Goal: Task Accomplishment & Management: Use online tool/utility

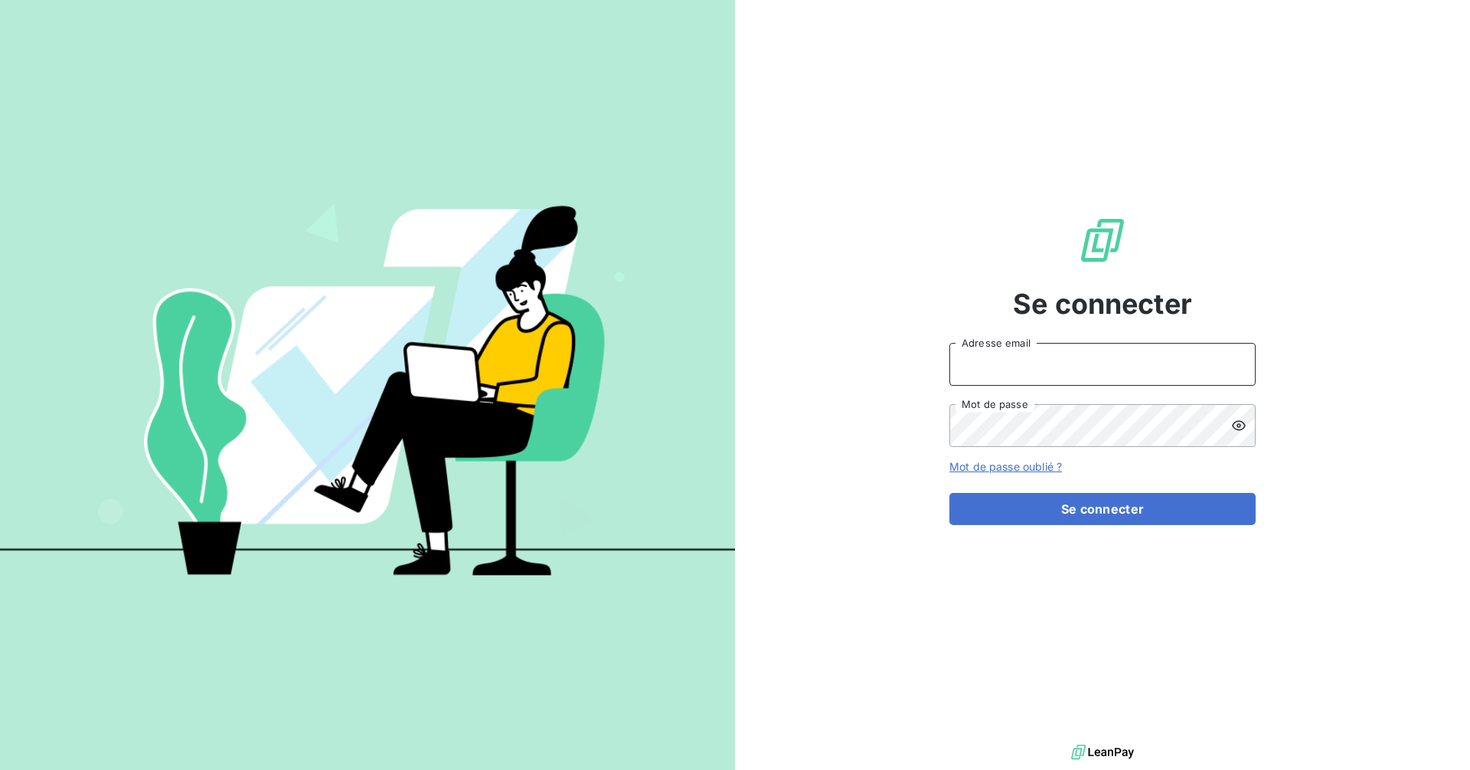
click at [1123, 367] on input "Adresse email" at bounding box center [1102, 364] width 306 height 43
type input "recouvrement-lepoint@cmservice.fr"
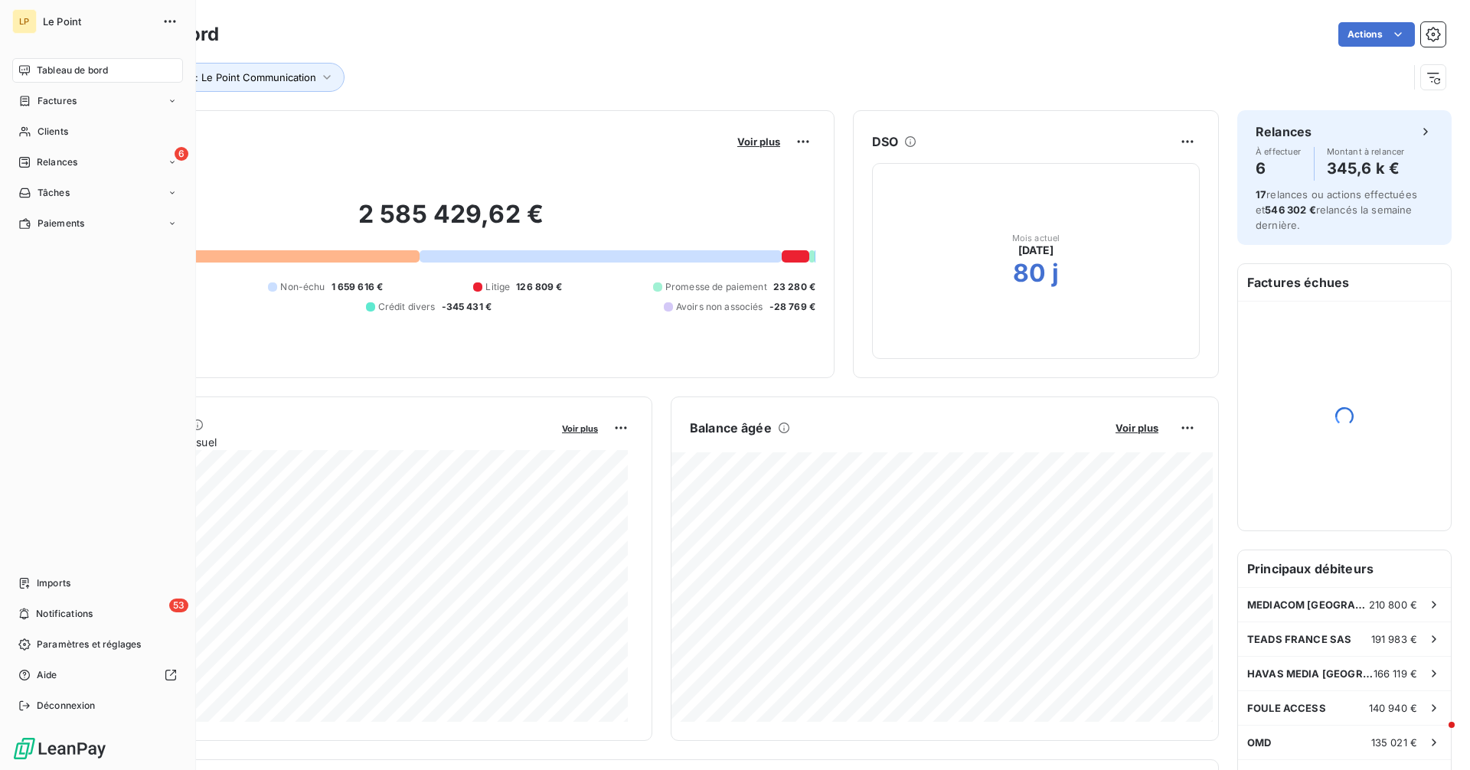
click at [46, 131] on span "Clients" at bounding box center [53, 132] width 31 height 14
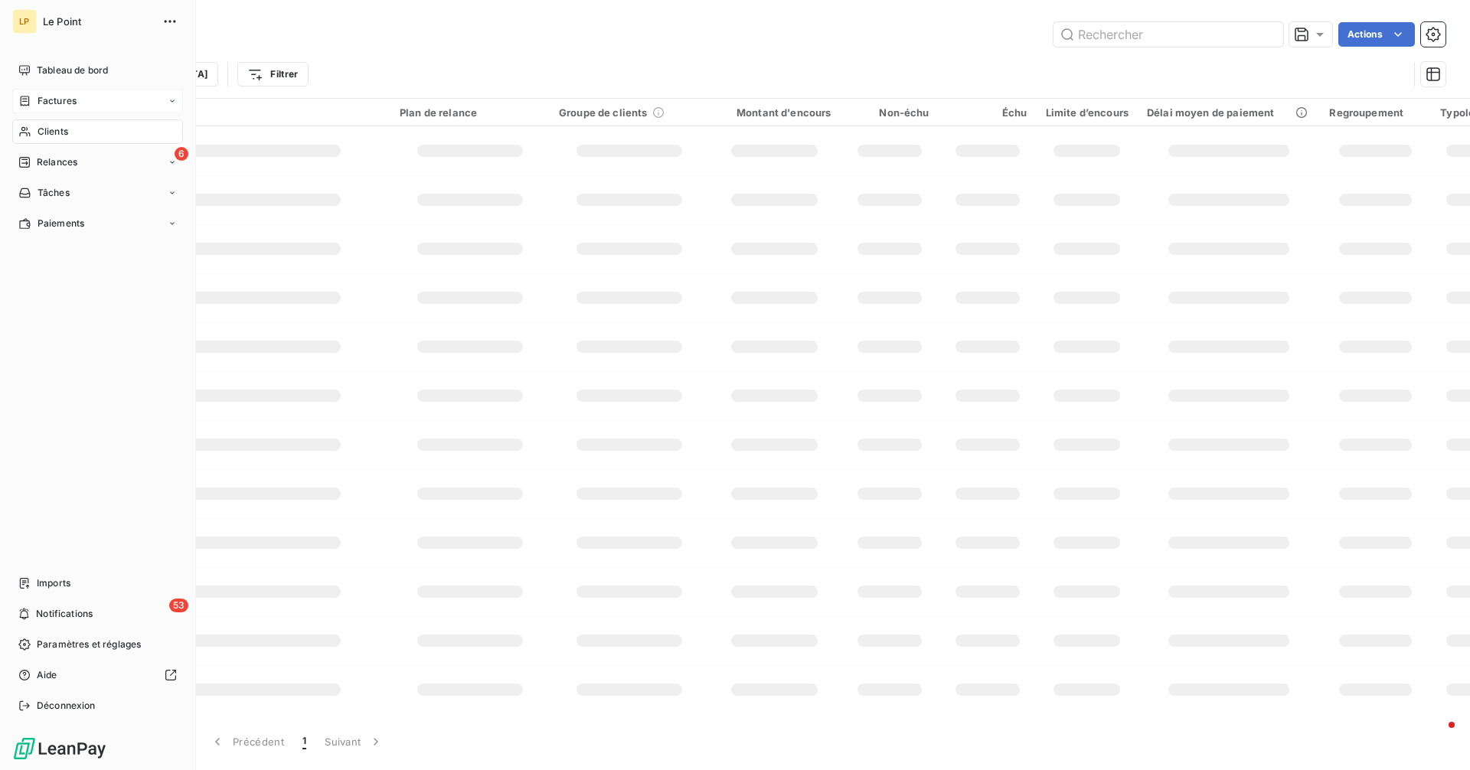
click at [62, 101] on span "Factures" at bounding box center [57, 101] width 39 height 14
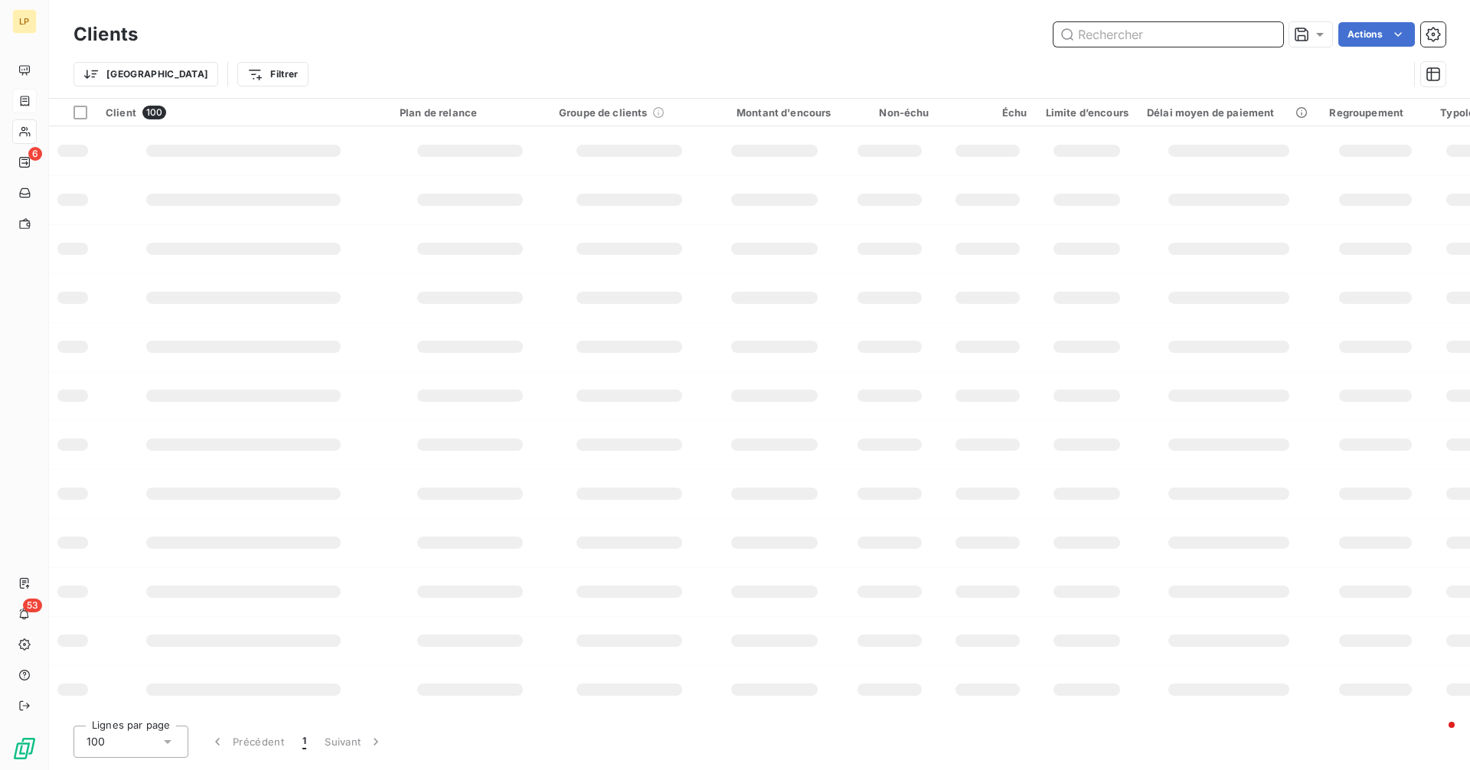
click at [1183, 35] on input "text" at bounding box center [1168, 34] width 230 height 24
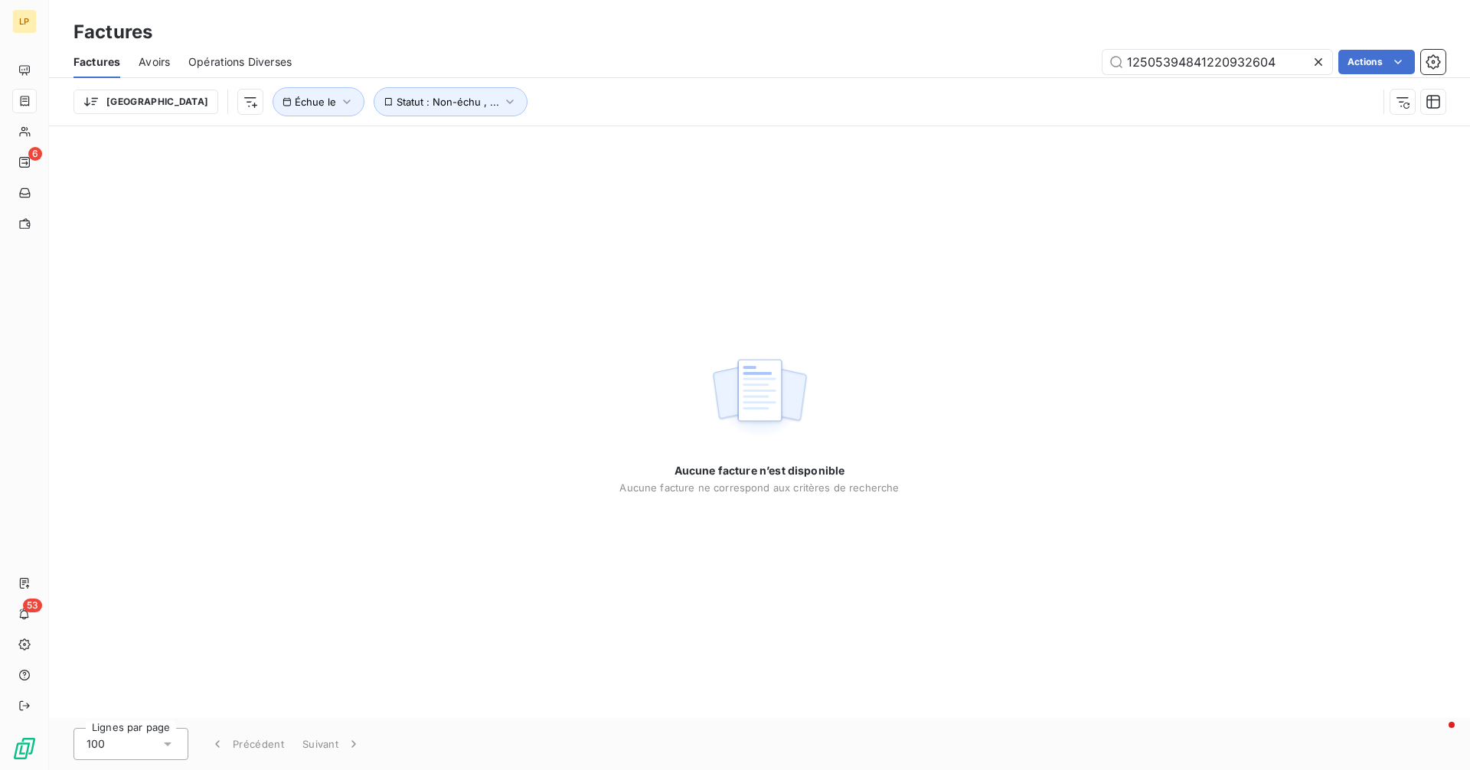
type input "12505394841220932604"
click at [1315, 57] on div at bounding box center [1320, 62] width 21 height 24
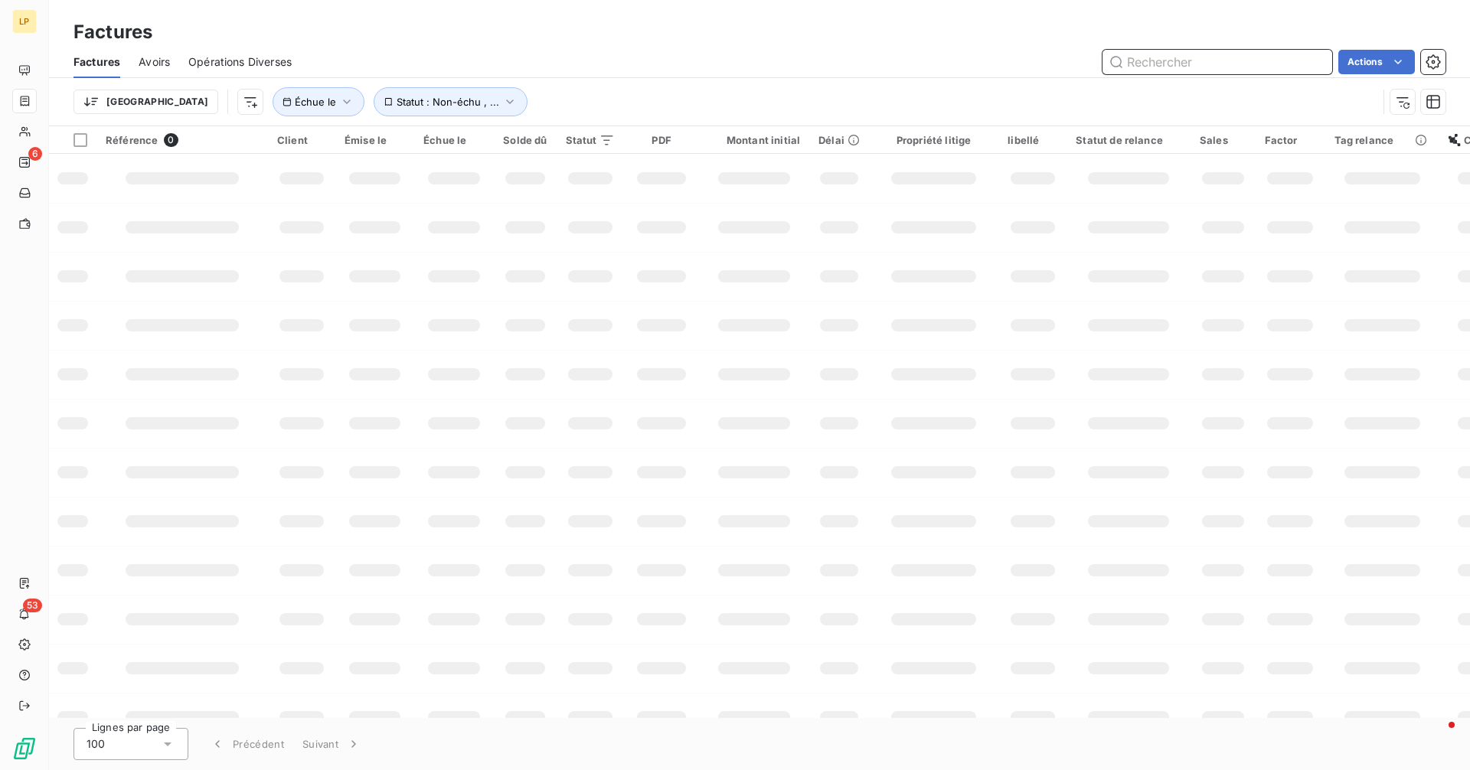
click at [1196, 60] on input "text" at bounding box center [1217, 62] width 230 height 24
paste input "1220932604"
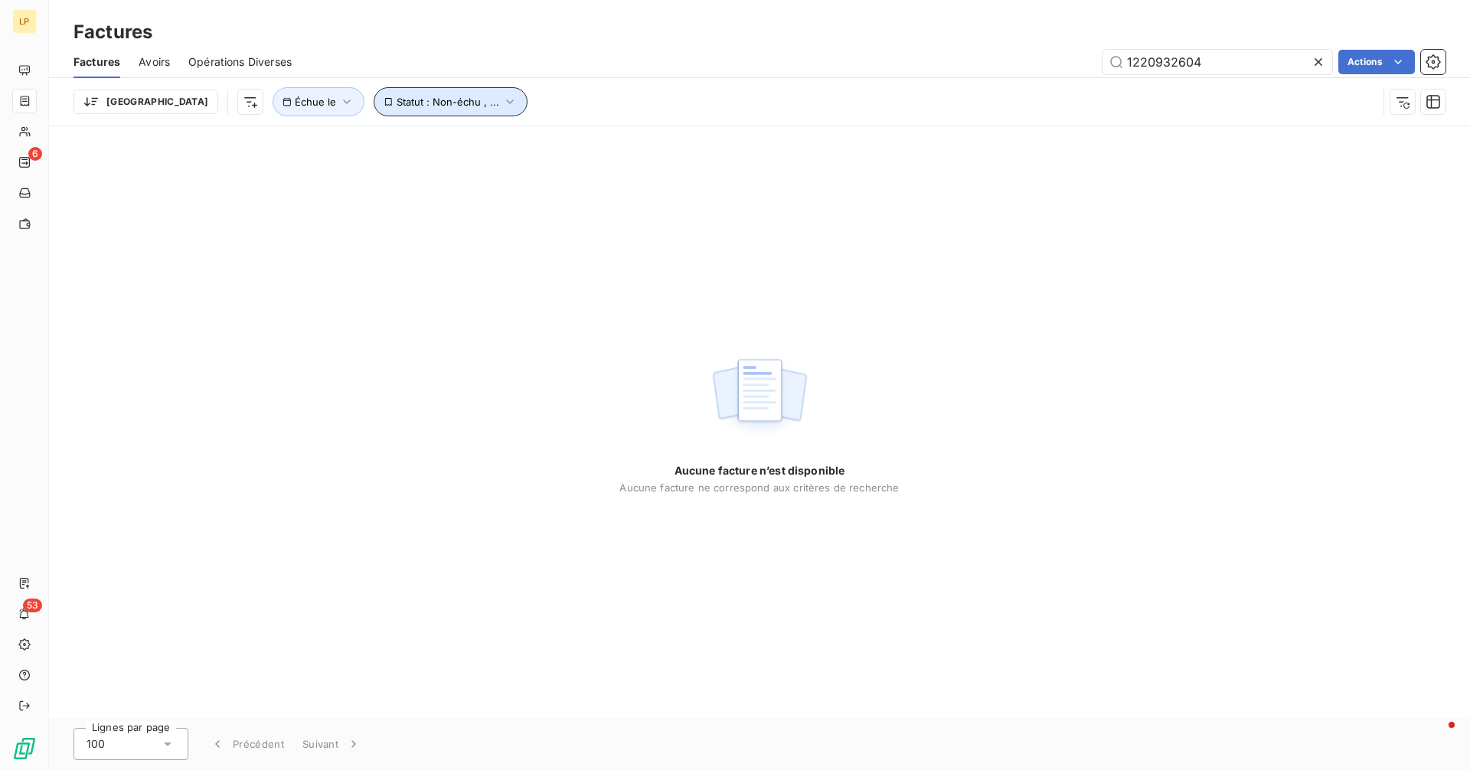
click at [502, 105] on icon "button" at bounding box center [509, 101] width 15 height 15
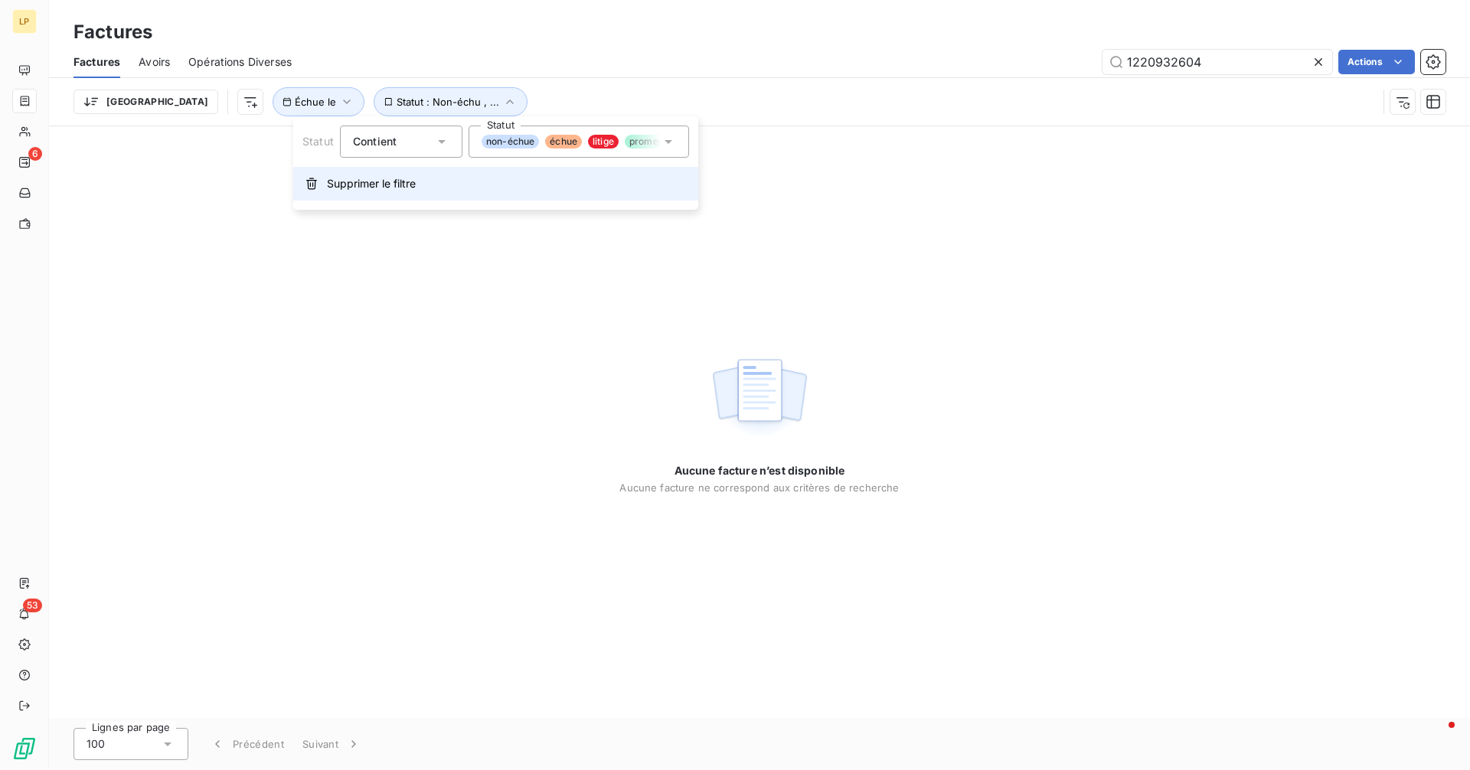
click at [405, 178] on span "Supprimer le filtre" at bounding box center [371, 183] width 89 height 15
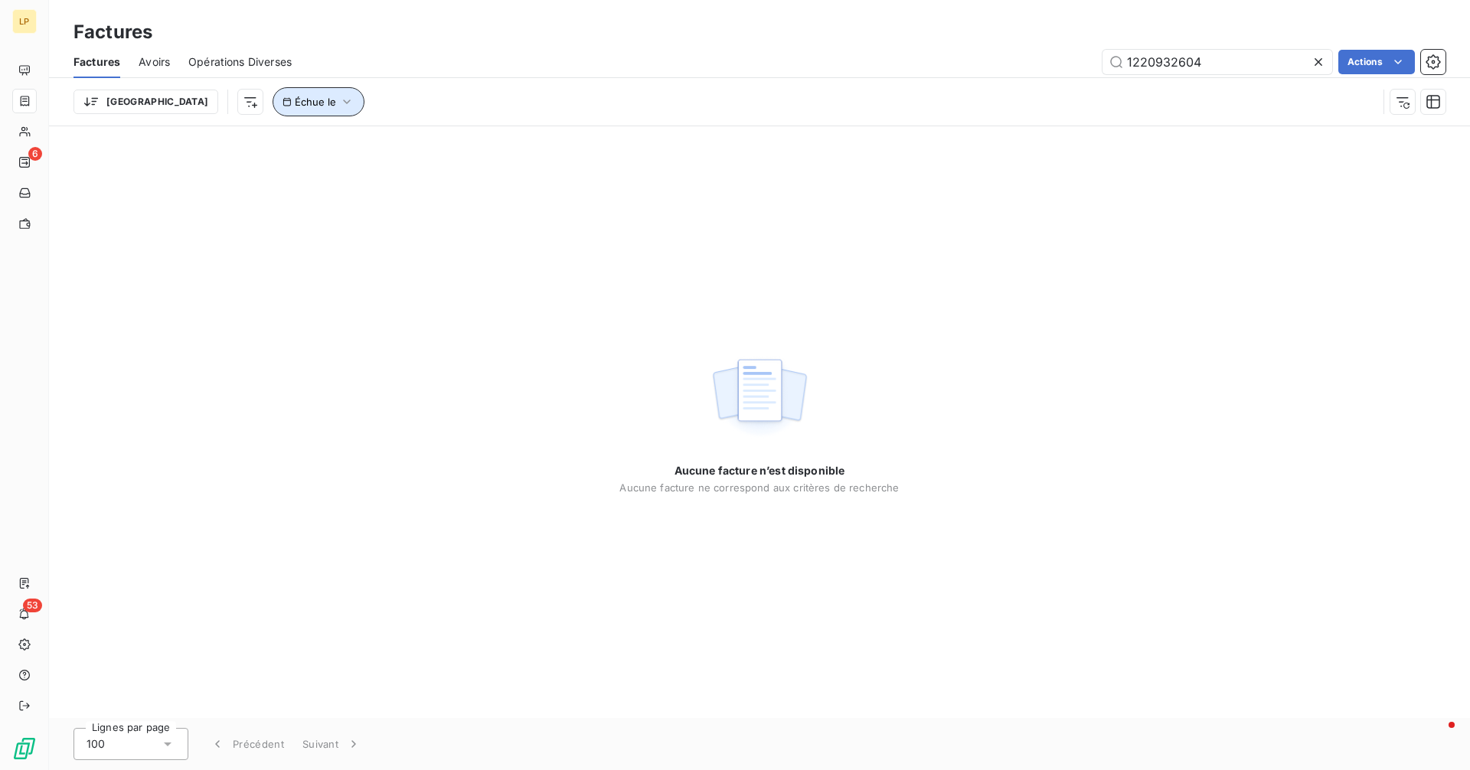
click at [339, 102] on icon "button" at bounding box center [346, 101] width 15 height 15
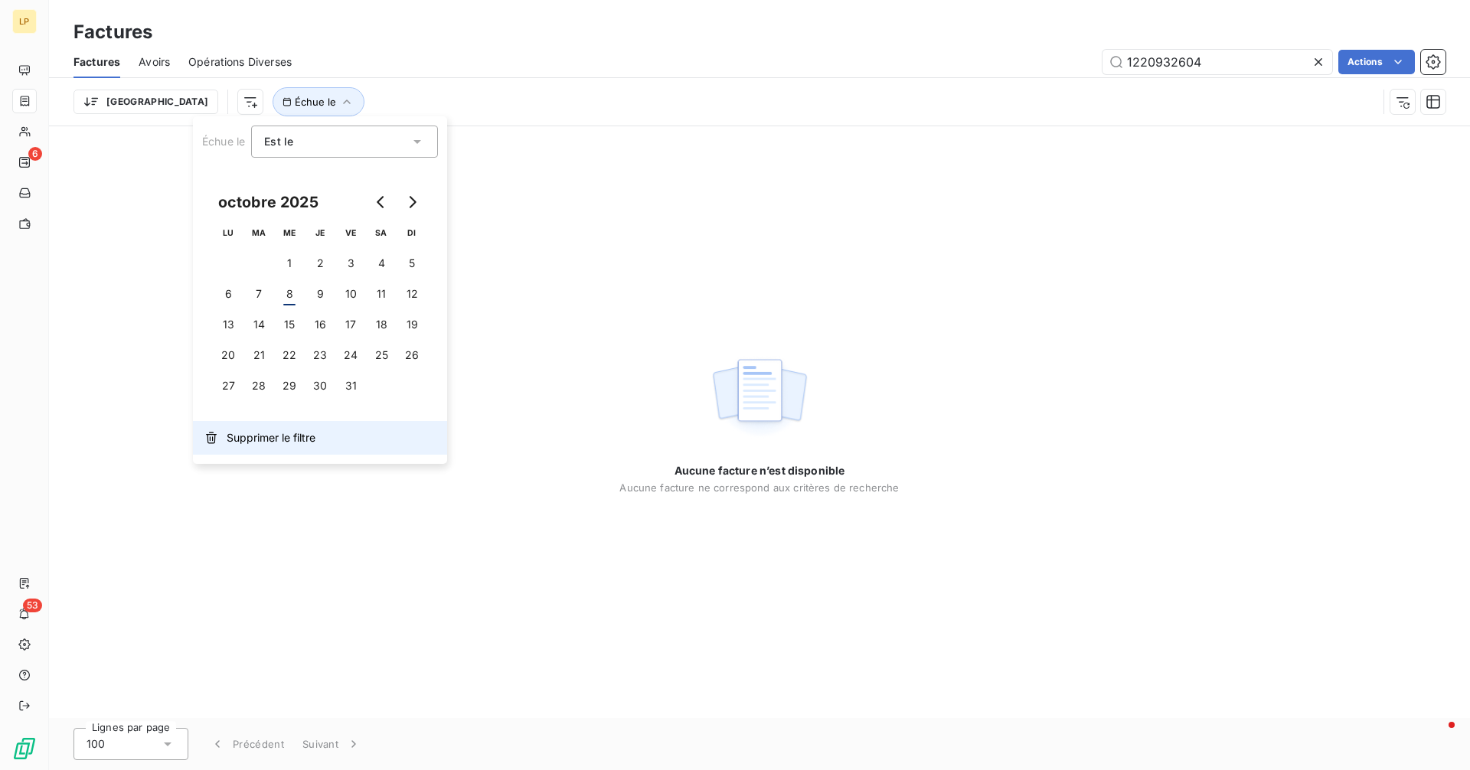
click at [263, 441] on span "Supprimer le filtre" at bounding box center [271, 437] width 89 height 15
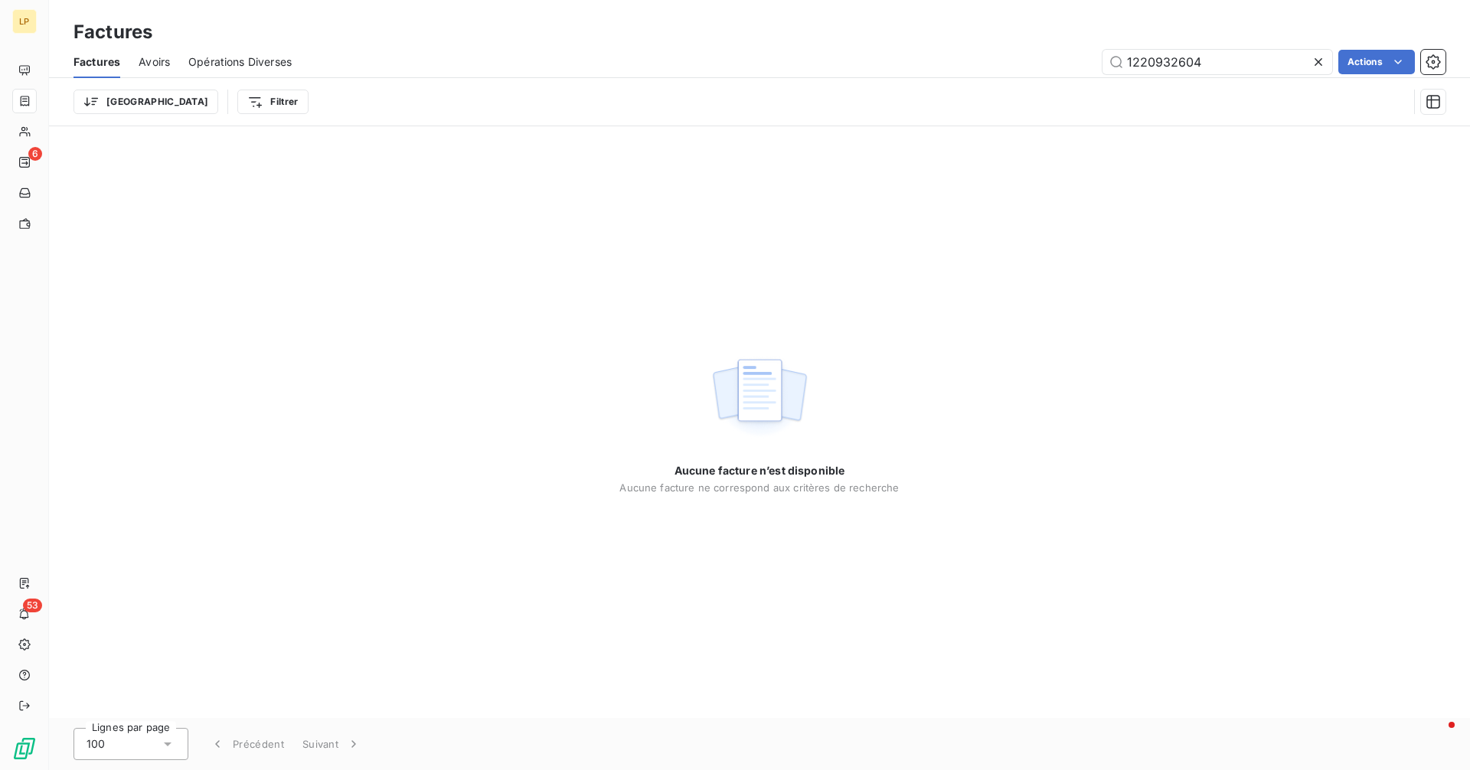
click at [1246, 41] on div "Factures" at bounding box center [759, 32] width 1421 height 28
click at [1226, 60] on input "1220932604" at bounding box center [1217, 62] width 230 height 24
click at [1217, 57] on input "1220932604" at bounding box center [1217, 62] width 230 height 24
paste input "1032808"
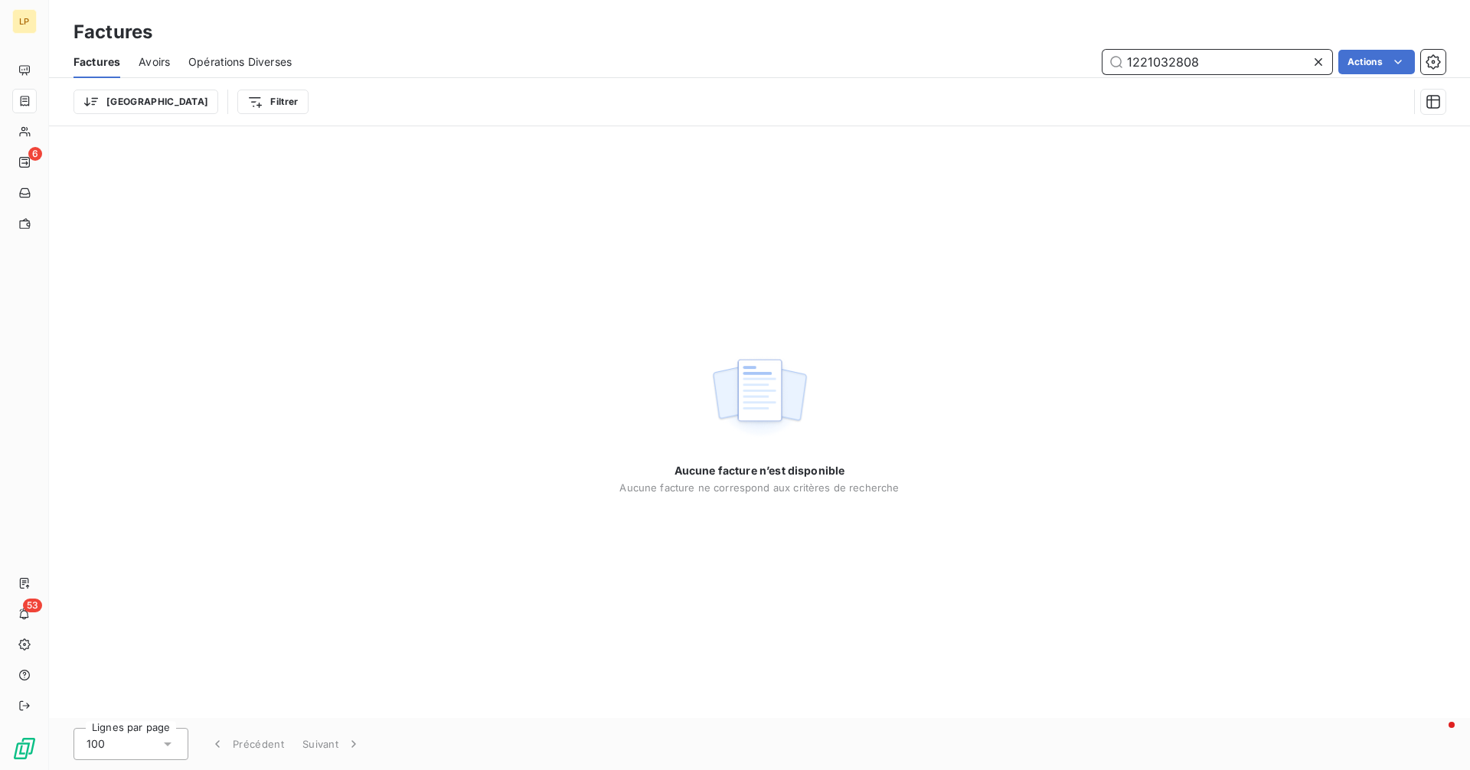
type input "1221032808"
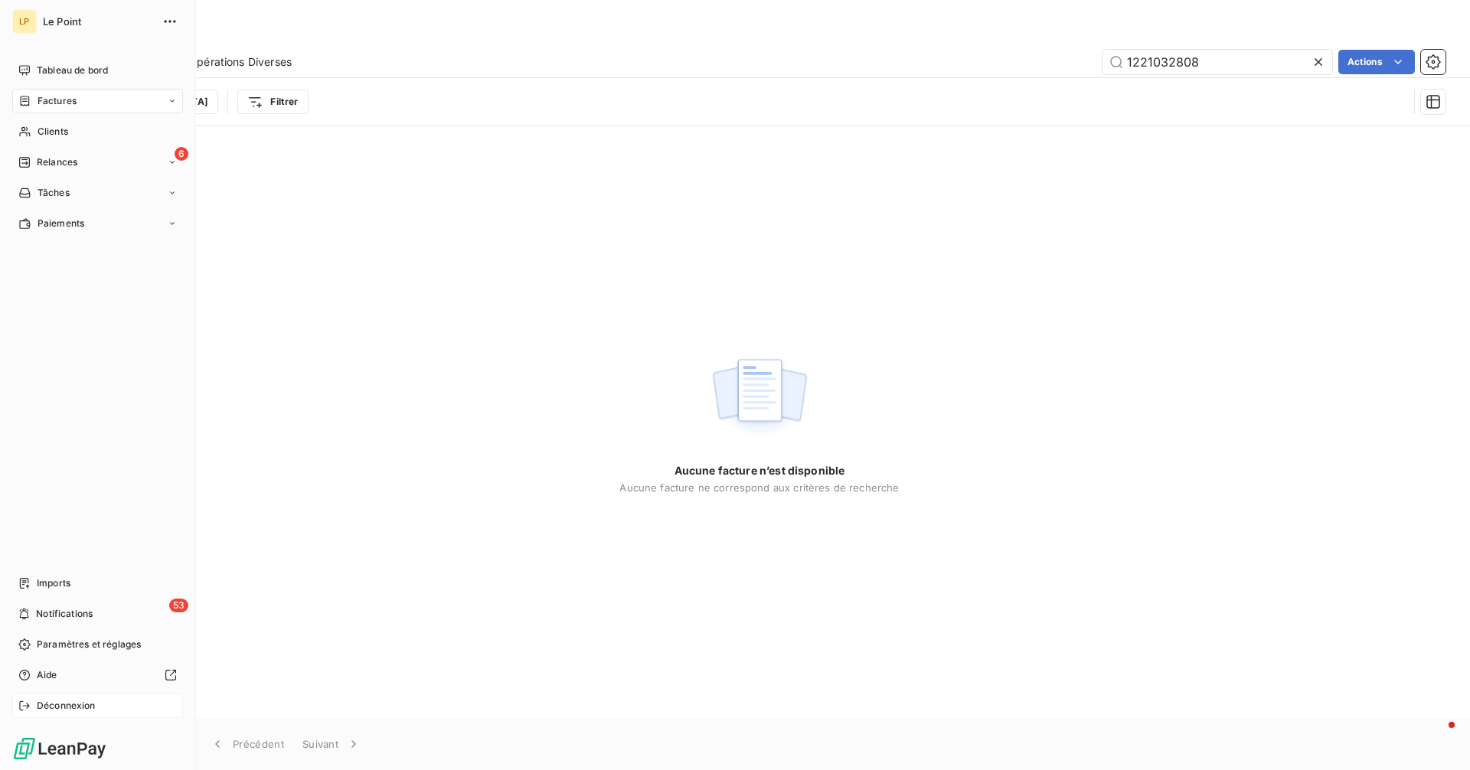
click at [47, 703] on span "Déconnexion" at bounding box center [66, 706] width 59 height 14
